Goal: Task Accomplishment & Management: Manage account settings

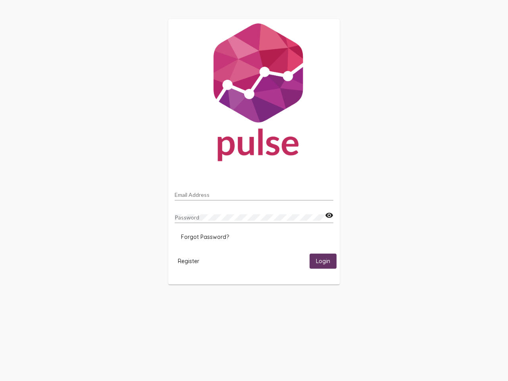
click at [254, 192] on input "Email Address" at bounding box center [254, 195] width 159 height 6
click at [329, 215] on mat-icon "visibility" at bounding box center [329, 216] width 8 height 10
click at [205, 237] on span "Forgot Password?" at bounding box center [205, 236] width 48 height 7
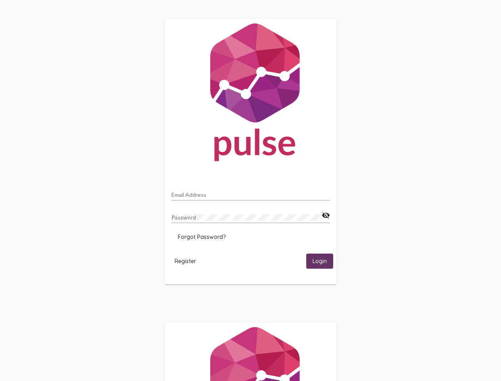
click at [188, 261] on html "Email Address Password visibility_off Forgot Password? Register Login" at bounding box center [250, 257] width 501 height 514
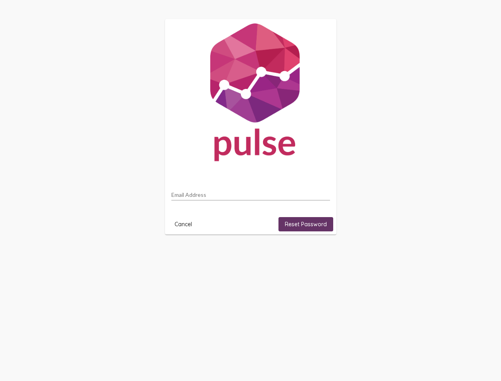
click at [323, 253] on html "Email Address Cancel Reset Password" at bounding box center [250, 126] width 501 height 253
